Goal: Task Accomplishment & Management: Manage account settings

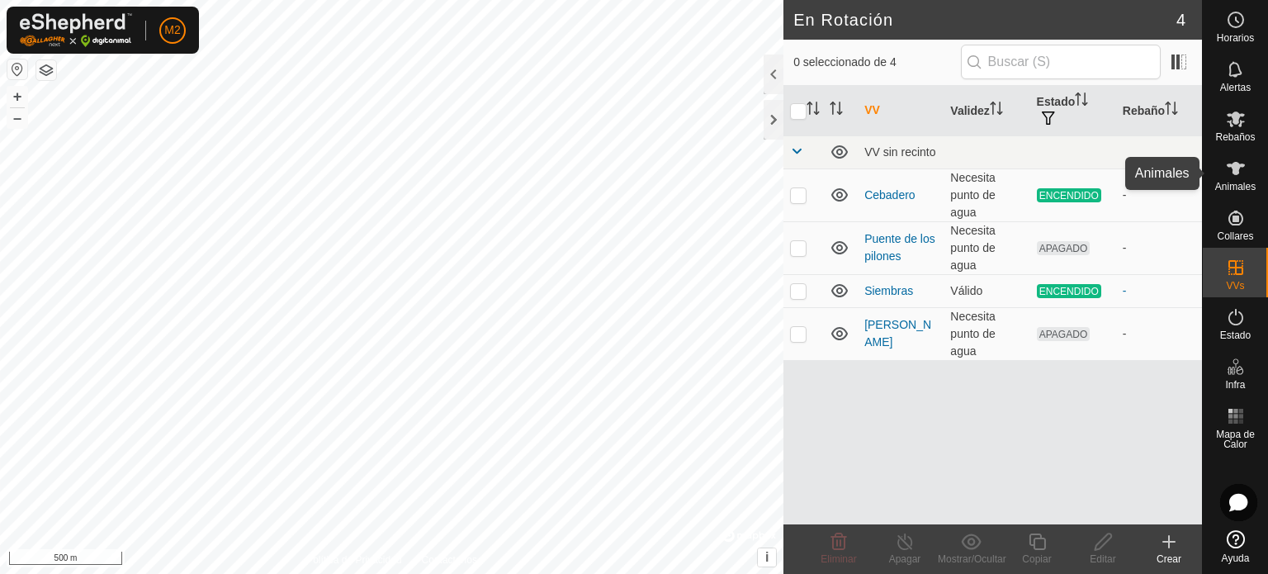
click at [1229, 173] on icon at bounding box center [1236, 169] width 20 height 20
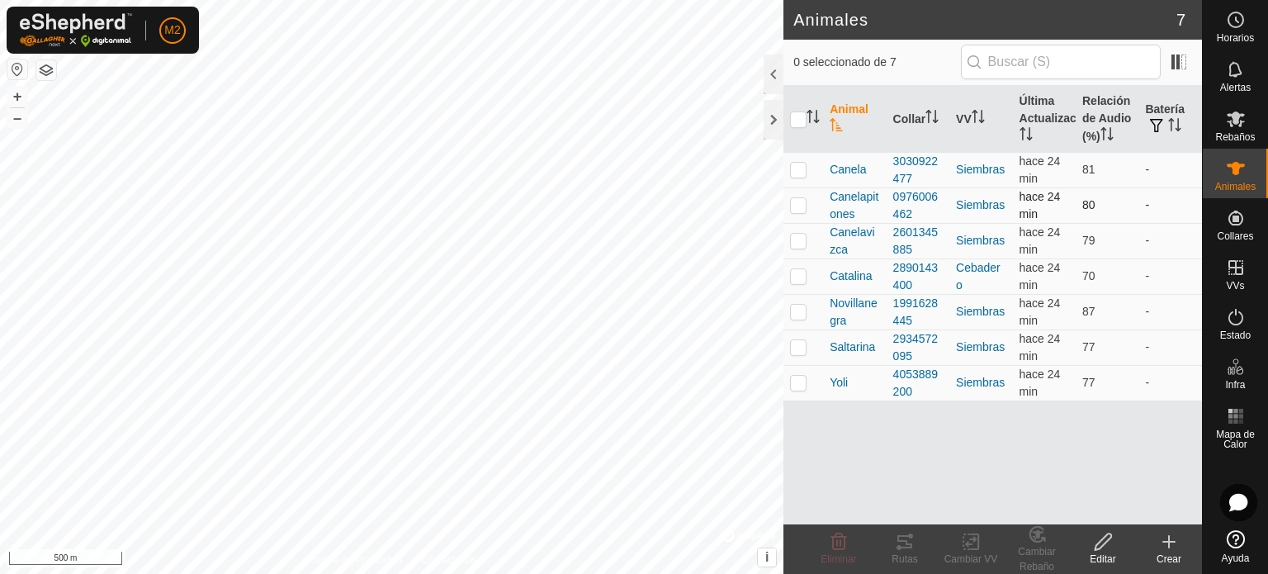
click at [797, 211] on td at bounding box center [804, 205] width 40 height 36
checkbox input "true"
click at [1112, 542] on icon at bounding box center [1103, 542] width 21 height 20
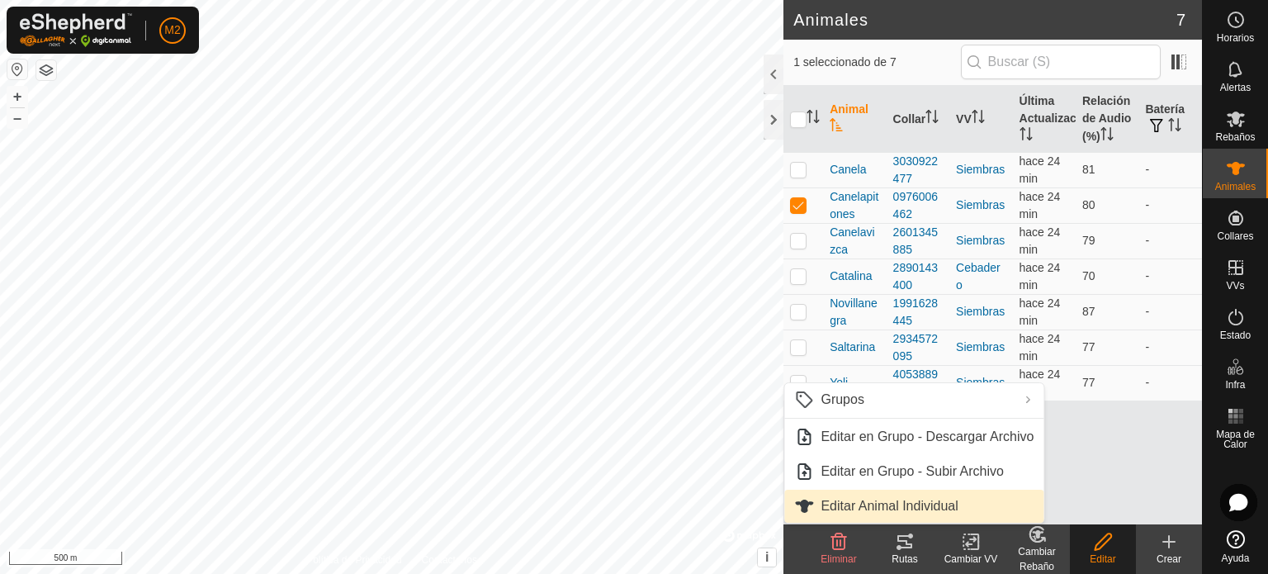
click at [966, 497] on link "Editar Animal Individual" at bounding box center [913, 506] width 259 height 33
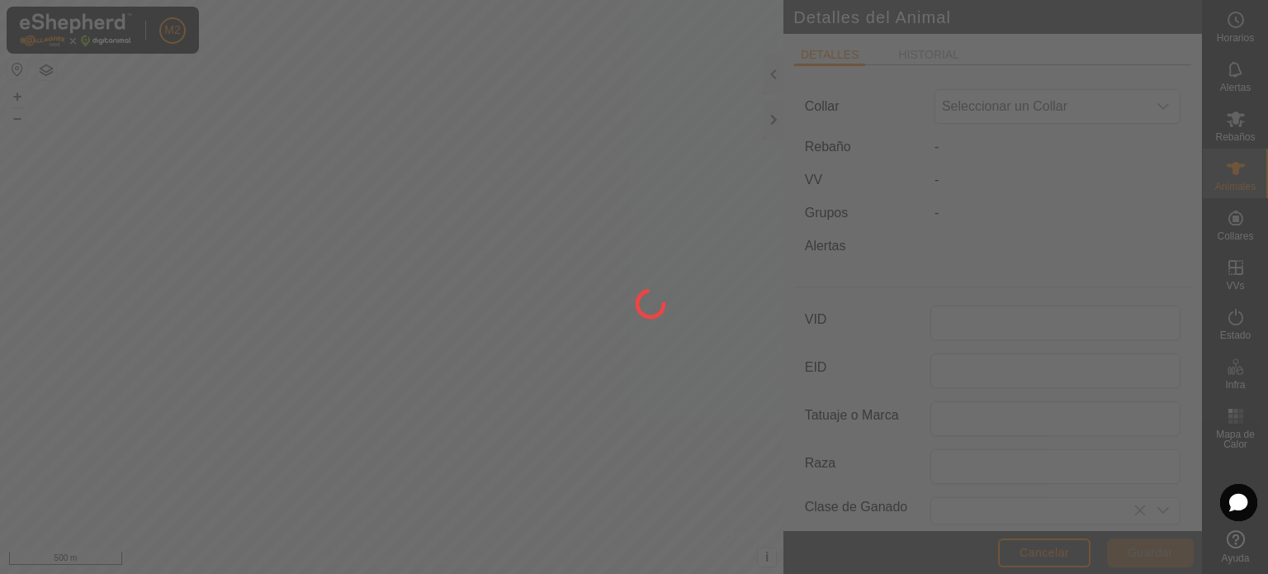
type input "Canelapitones"
type input "0"
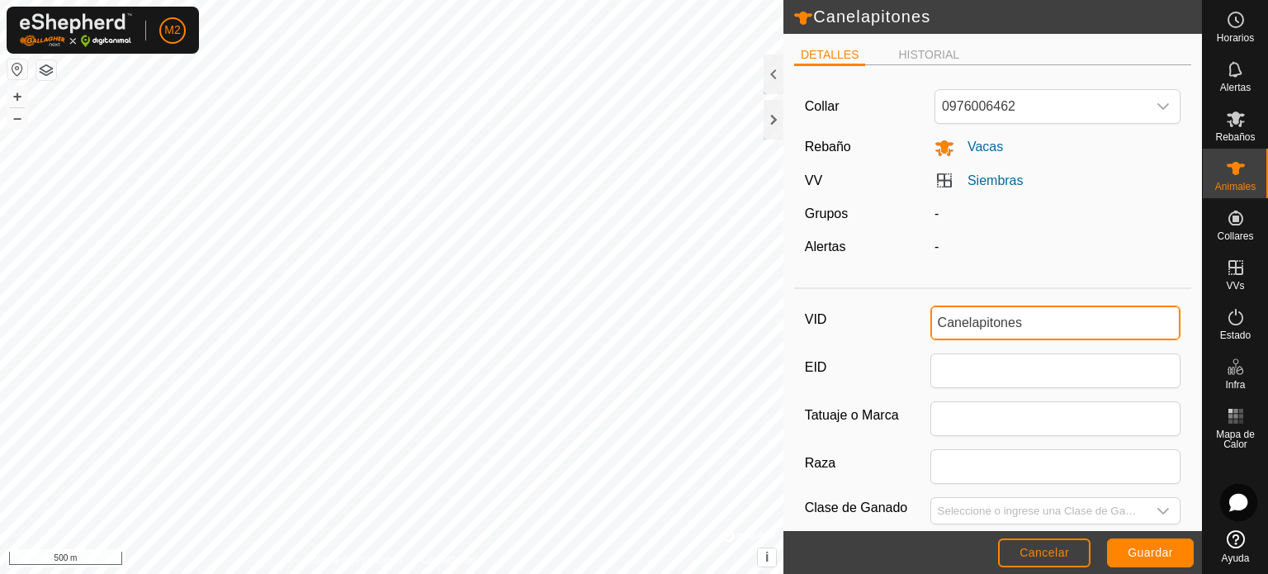
click at [1020, 314] on input "Canelapitones" at bounding box center [1056, 323] width 251 height 35
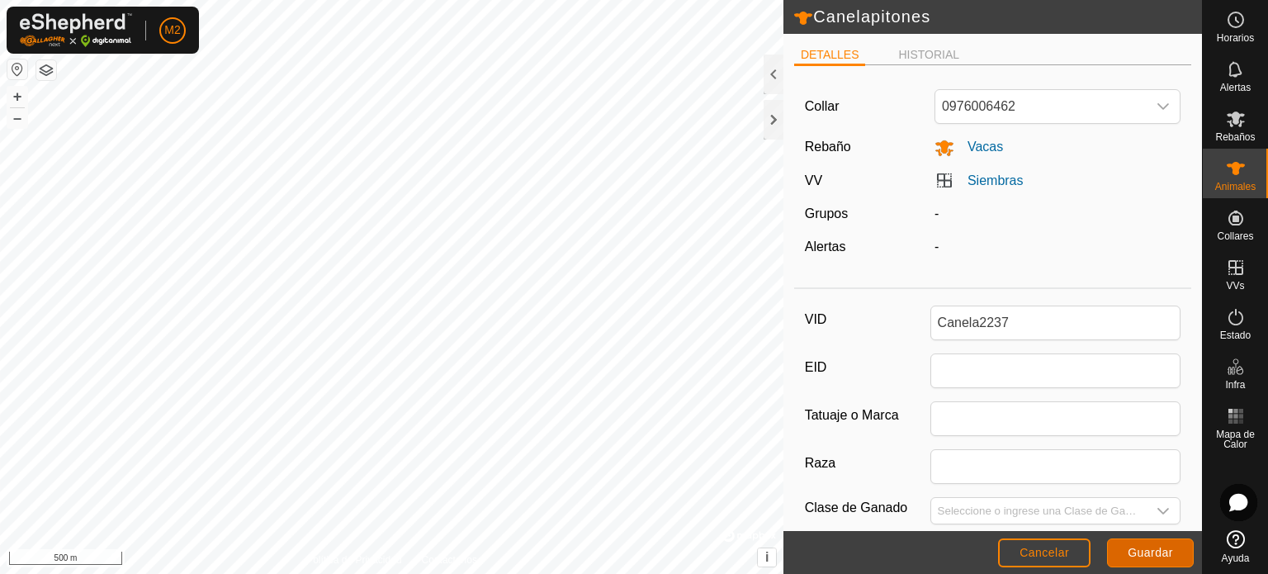
click at [1126, 544] on button "Guardar" at bounding box center [1150, 552] width 87 height 29
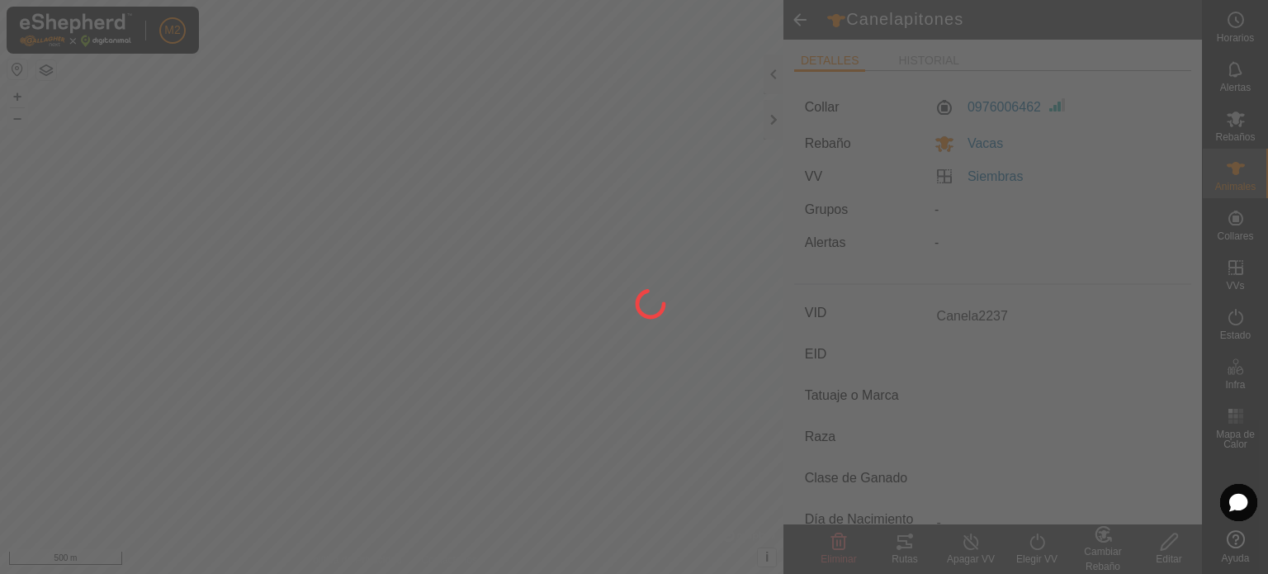
type input "Canelapitones"
type input "-"
type input "0 kg"
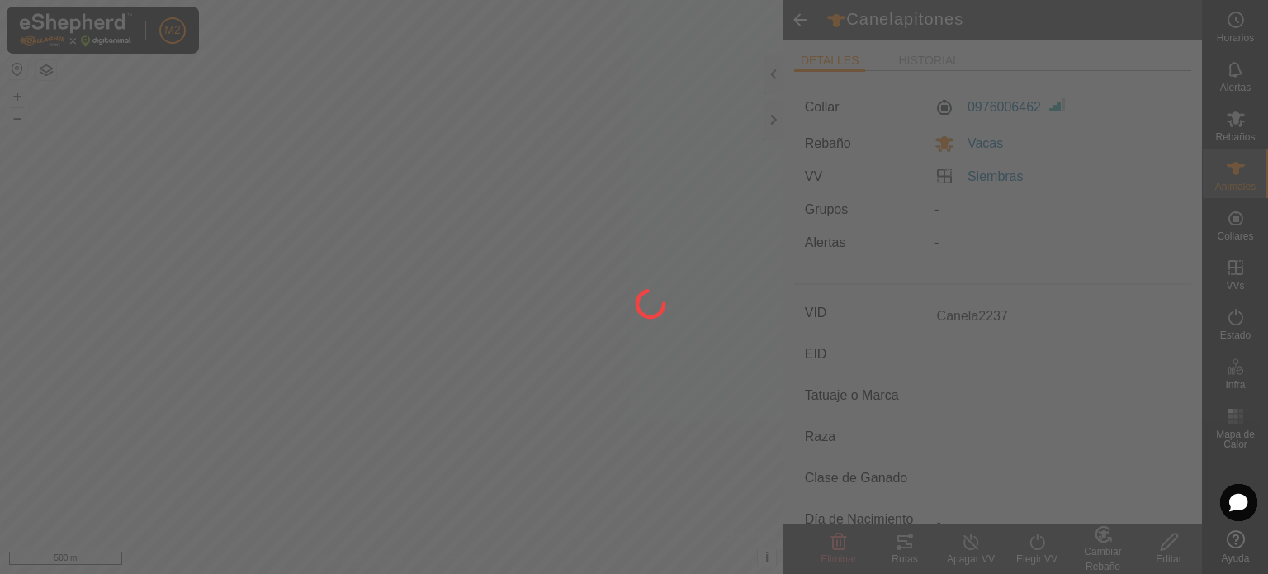
type input "-"
type input "Canela2237"
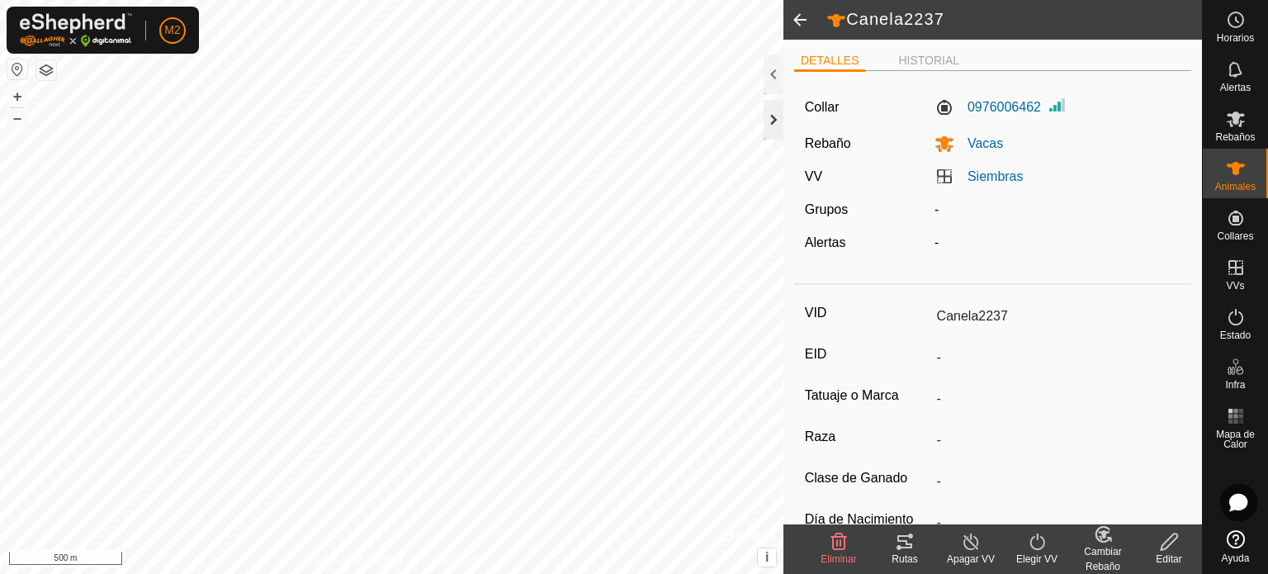
click at [775, 119] on div at bounding box center [774, 120] width 20 height 40
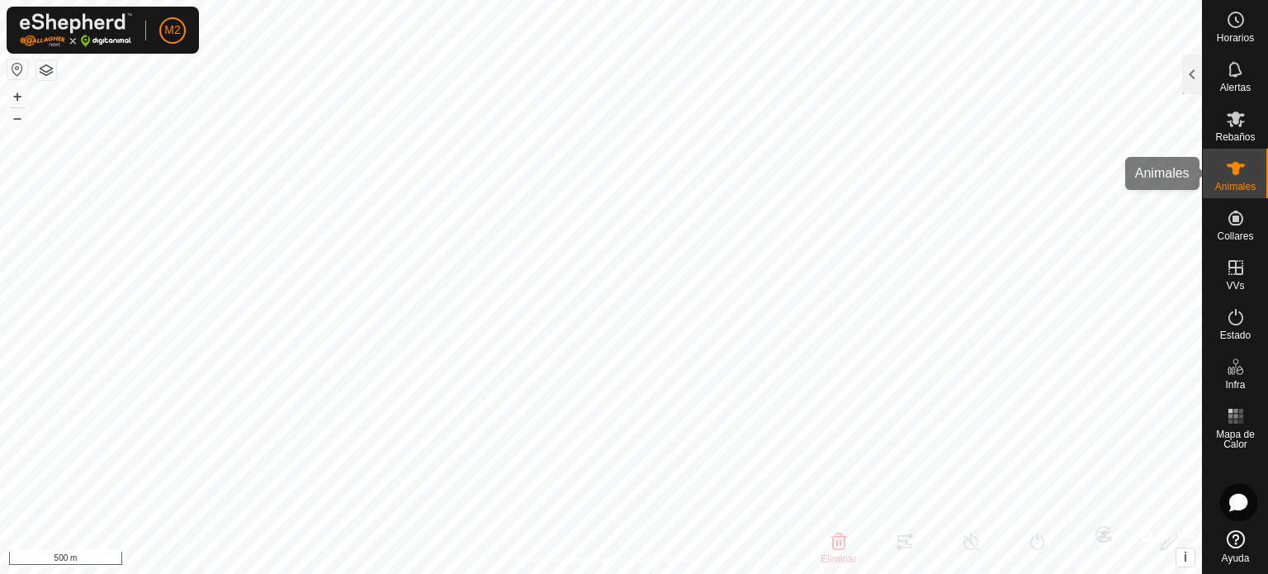
click at [1223, 177] on es-animals-svg-icon at bounding box center [1236, 168] width 30 height 26
click at [1239, 178] on icon at bounding box center [1236, 169] width 20 height 20
drag, startPoint x: 1203, startPoint y: 82, endPoint x: 1196, endPoint y: 92, distance: 12.4
click at [1196, 92] on div "Horarios Alertas Rebaños Animales Collares VVs Estado Infra Mapa de Calor Ayuda…" at bounding box center [634, 287] width 1268 height 574
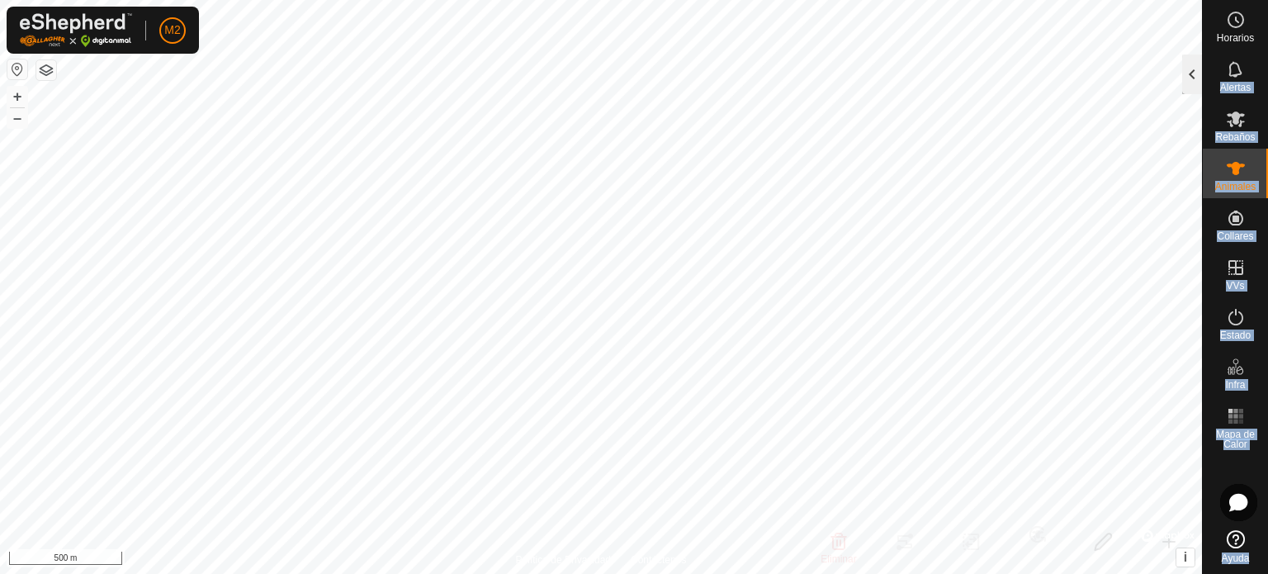
click at [1196, 92] on div at bounding box center [1192, 74] width 20 height 40
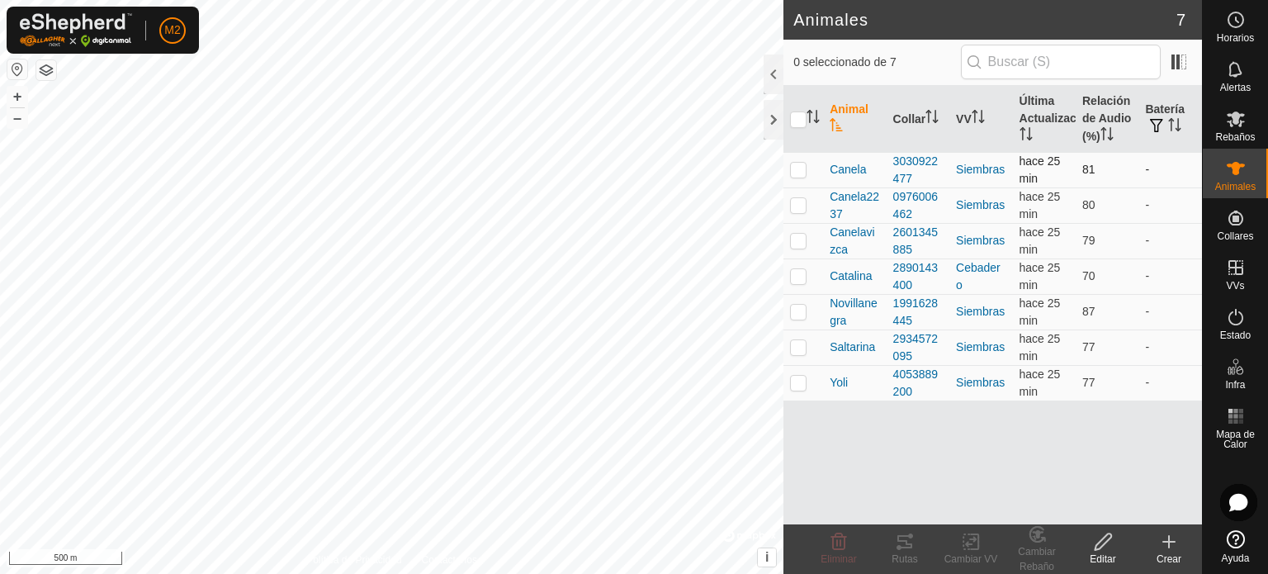
click at [799, 164] on p-checkbox at bounding box center [798, 169] width 17 height 13
checkbox input "true"
click at [1113, 546] on edit-svg-icon at bounding box center [1103, 542] width 66 height 20
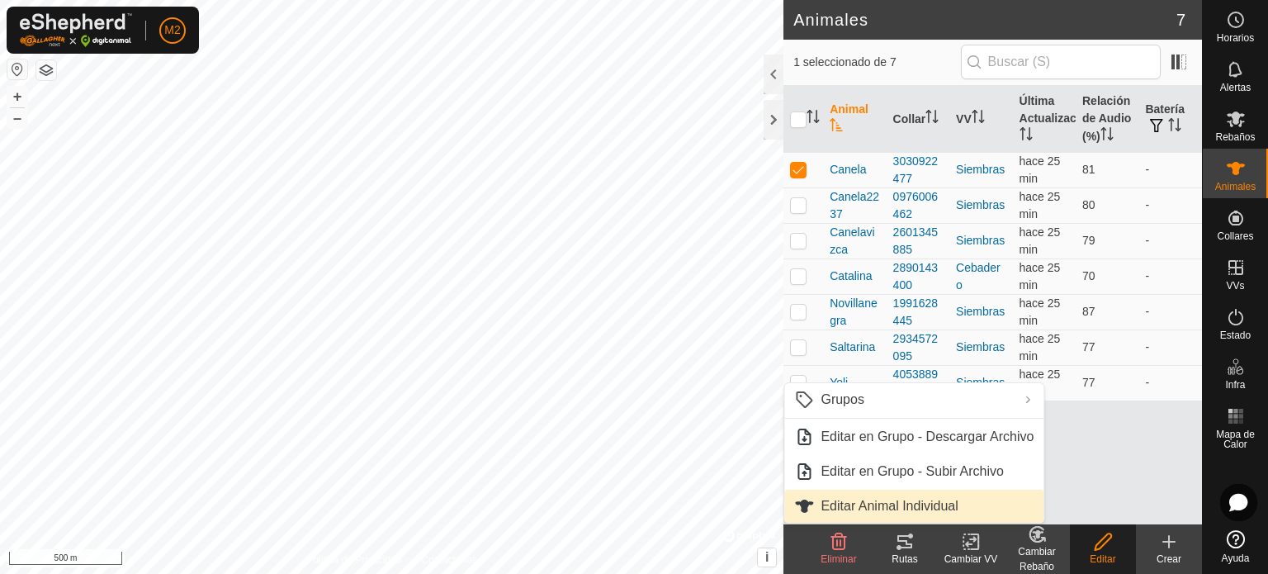
click at [902, 492] on link "Editar Animal Individual" at bounding box center [913, 506] width 259 height 33
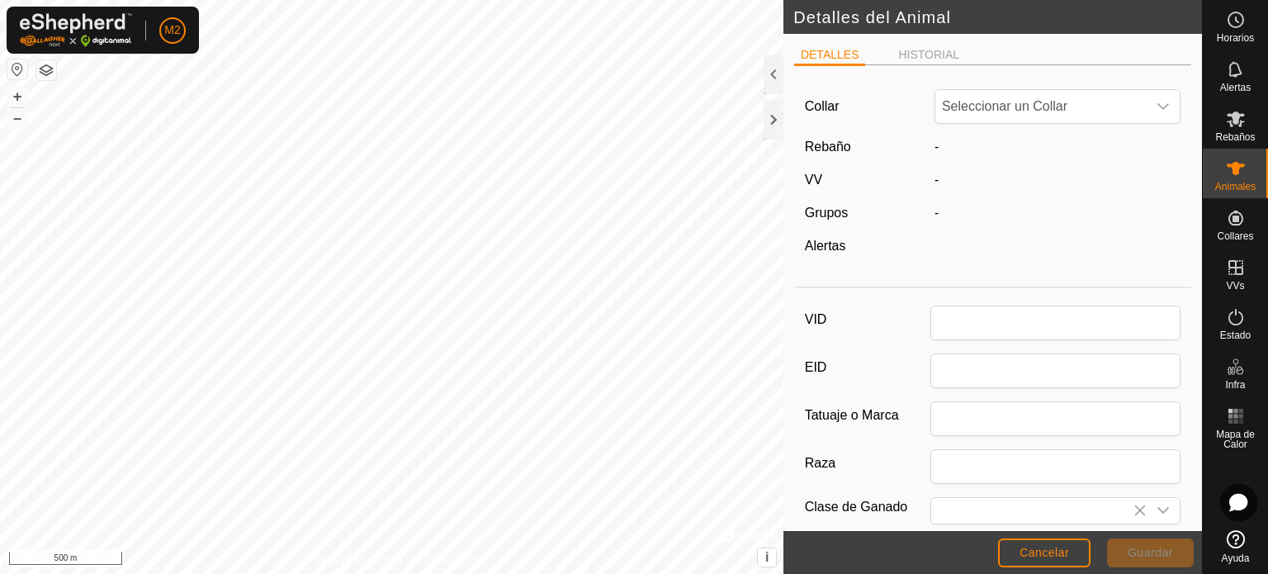
type input "Canela"
type input "Veleta"
type input "0"
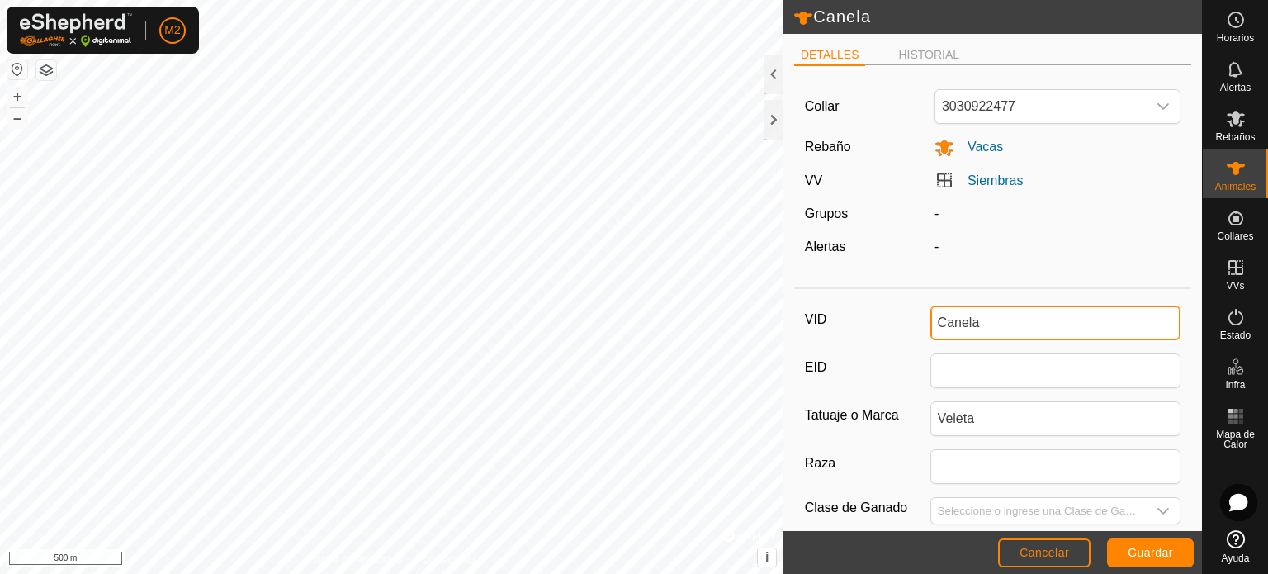
click at [1009, 328] on input "Canela" at bounding box center [1056, 323] width 251 height 35
type input "Canela2217"
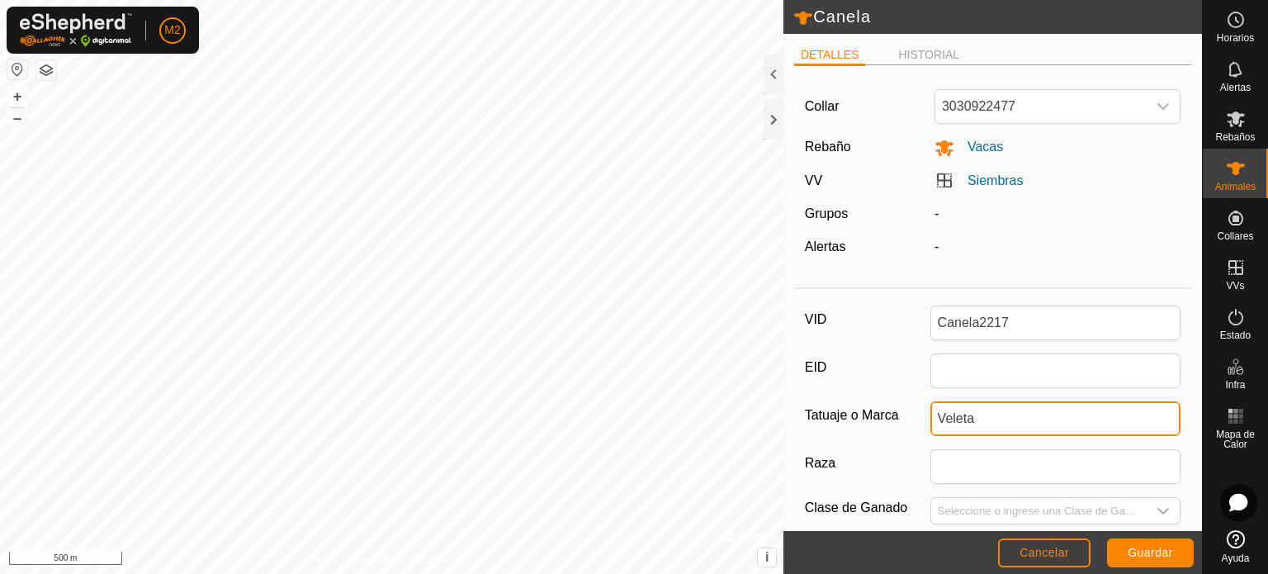
click at [969, 415] on input "Veleta" at bounding box center [1056, 418] width 251 height 35
type input "V"
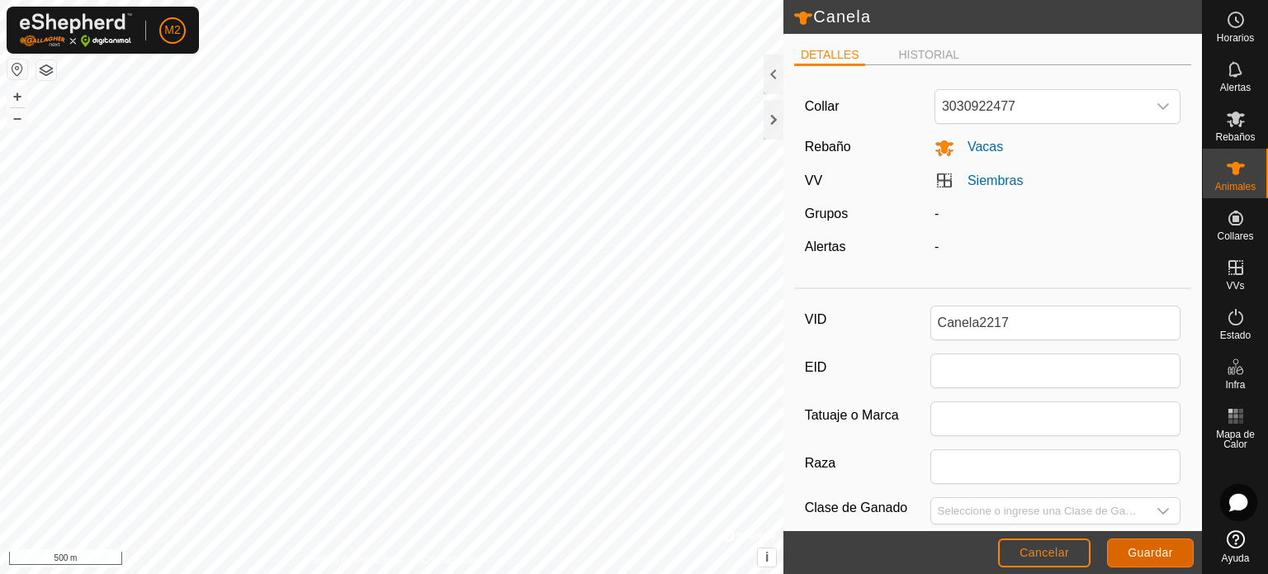
click at [1154, 552] on span "Guardar" at bounding box center [1150, 552] width 45 height 13
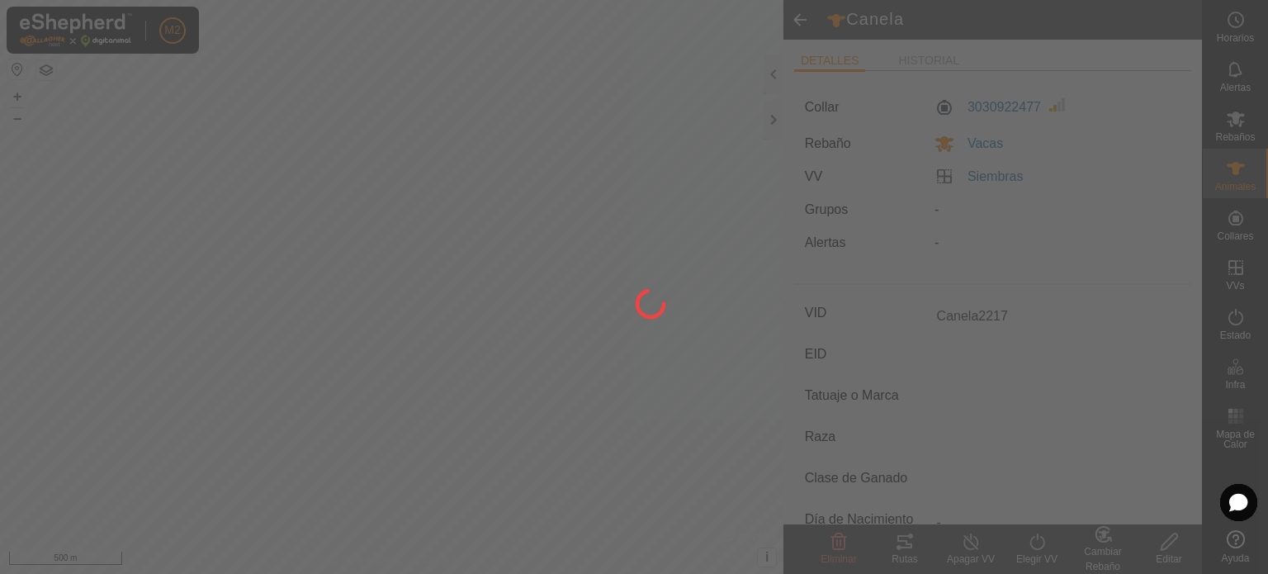
type input "Canela"
type input "-"
type input "Veleta"
type input "-"
type input "0 kg"
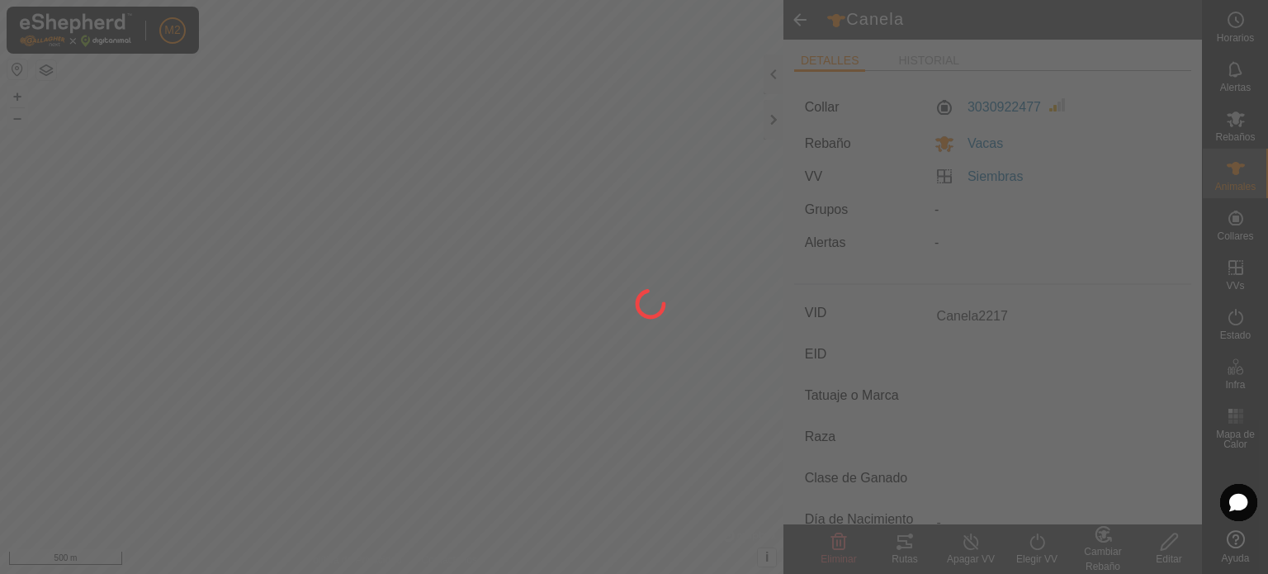
type input "-"
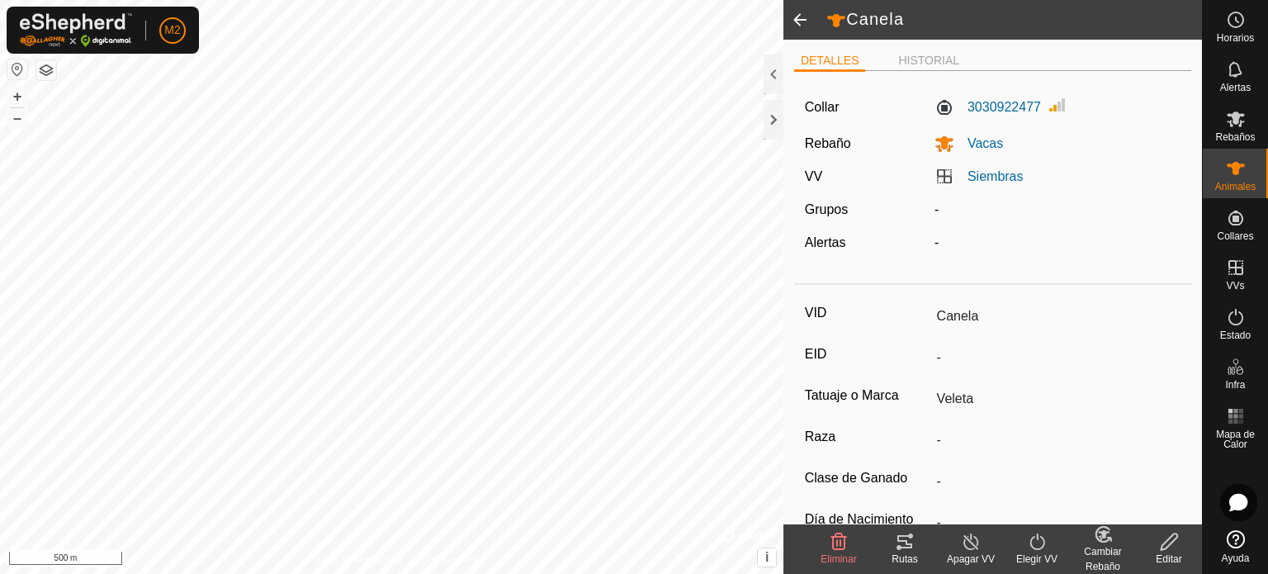
type input "Canela2217"
type input "-"
click at [782, 113] on div at bounding box center [774, 120] width 20 height 40
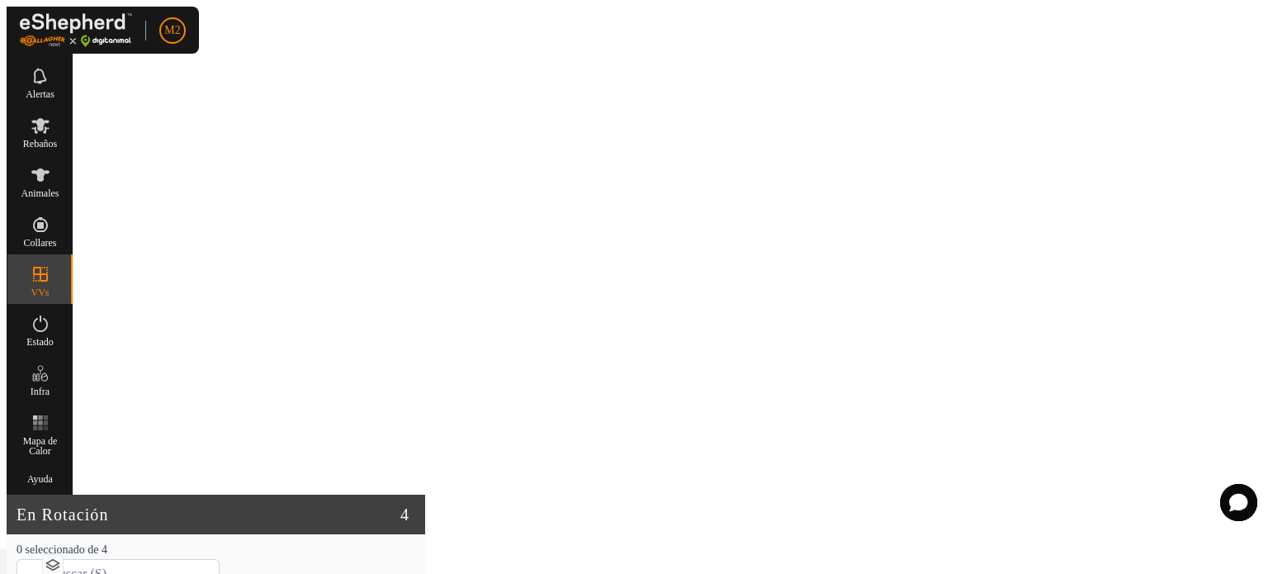
click at [1267, 573] on html "M2 Horarios Alertas Rebaños Animales Collares VVs Estado Infra Mapa de Calor Ay…" at bounding box center [634, 444] width 1268 height 888
click at [1243, 573] on html "M2 Horarios Alertas Rebaños Animales Collares VVs Estado Infra Mapa de Calor Ay…" at bounding box center [634, 444] width 1268 height 888
click at [852, 573] on html "M2 Horarios Alertas Rebaños Animales Collares VVs Estado Infra Mapa de Calor Ay…" at bounding box center [634, 444] width 1268 height 888
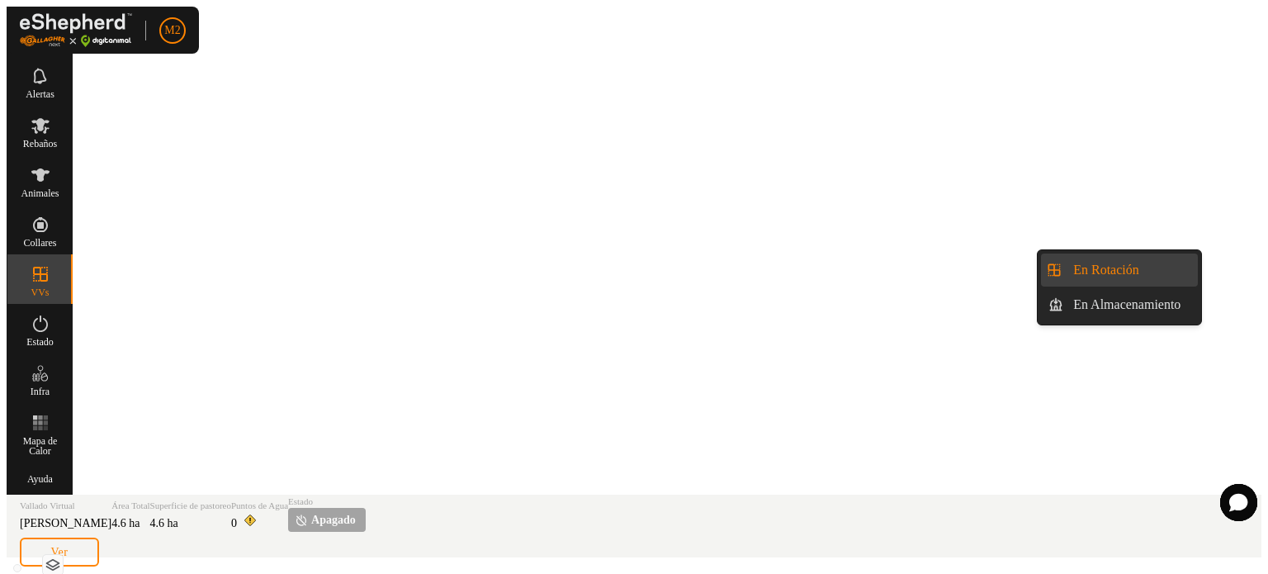
click at [55, 268] on es-virtualpaddocks-svg-icon at bounding box center [41, 274] width 30 height 26
click at [1146, 262] on link "En Rotación" at bounding box center [1131, 269] width 135 height 33
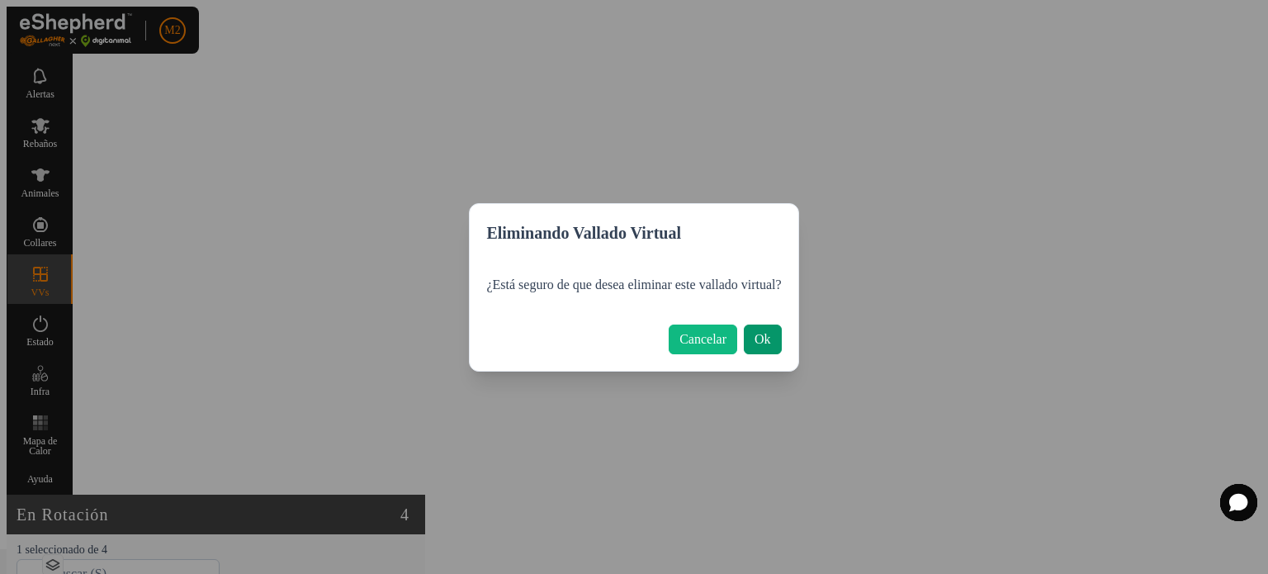
click at [782, 329] on button "Ok" at bounding box center [763, 340] width 38 height 30
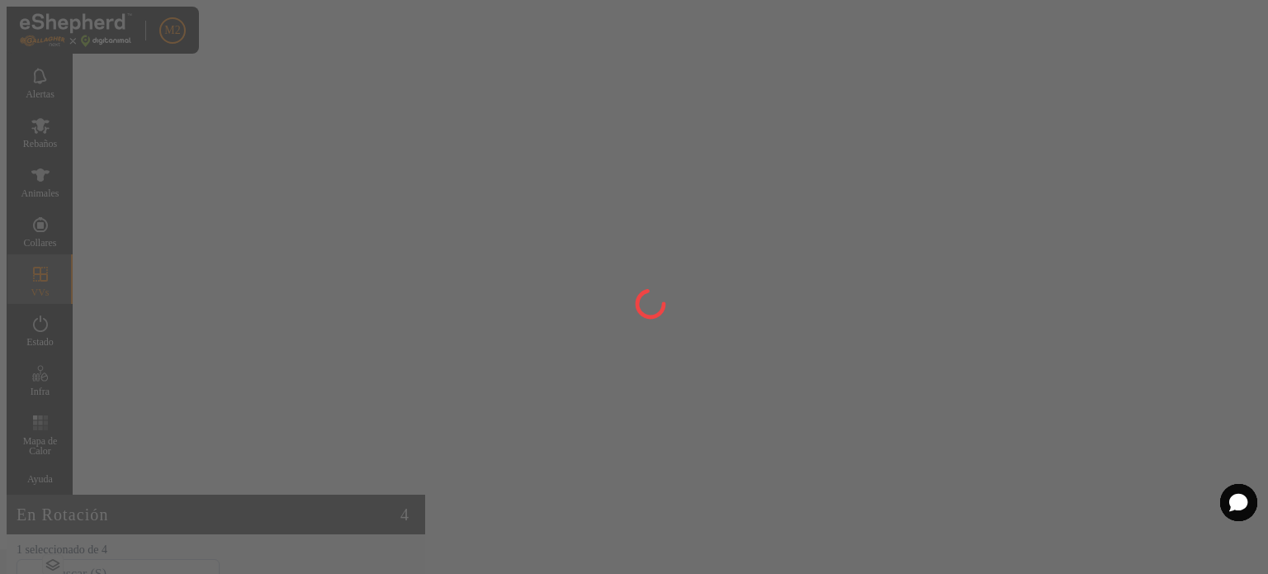
checkbox input "false"
